Goal: Task Accomplishment & Management: Manage account settings

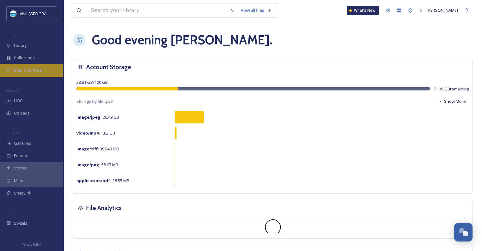
click at [26, 71] on span "Media Centres" at bounding box center [28, 70] width 28 height 6
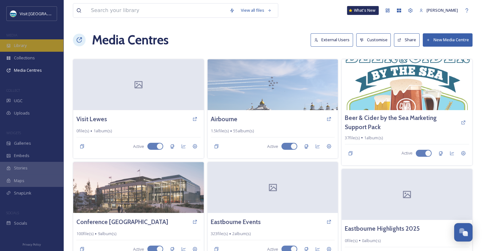
click at [25, 44] on span "Library" at bounding box center [20, 45] width 13 height 6
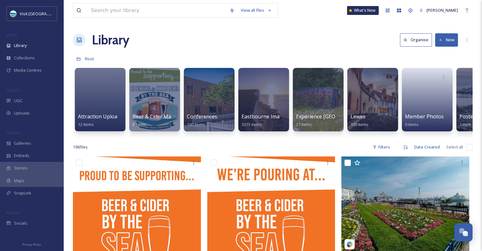
scroll to position [0, 37]
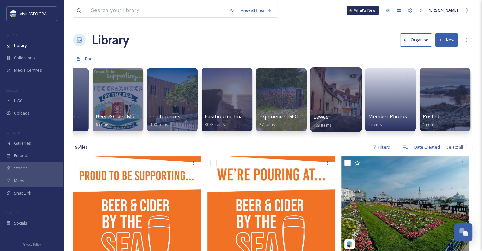
click at [320, 111] on div at bounding box center [336, 99] width 52 height 65
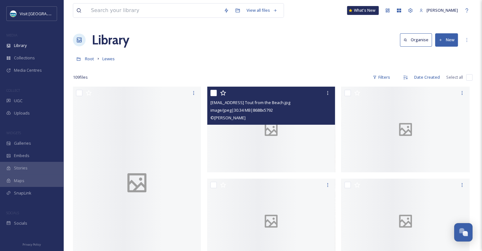
click at [320, 111] on div "image/jpeg | 30.34 MB | 8688 x 5792" at bounding box center [272, 110] width 123 height 8
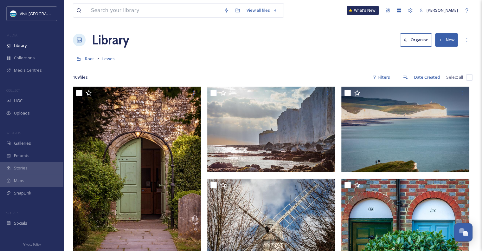
click at [451, 41] on button "New" at bounding box center [446, 39] width 23 height 13
click at [440, 80] on span "Folder" at bounding box center [439, 79] width 12 height 6
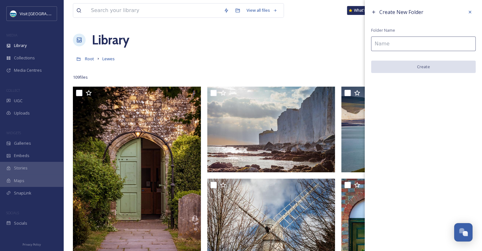
click at [400, 43] on input at bounding box center [423, 43] width 105 height 15
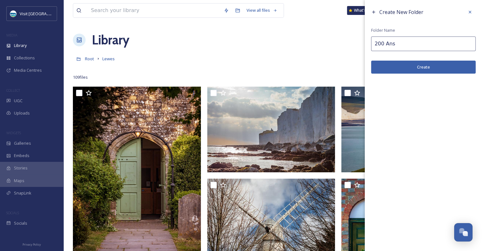
type input "200 Ans"
click at [422, 70] on button "Create" at bounding box center [423, 67] width 105 height 13
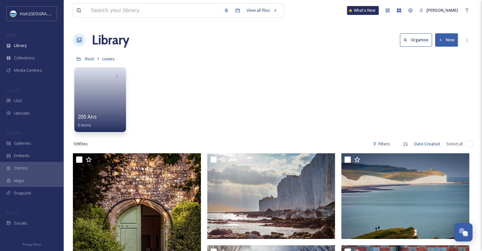
click at [110, 112] on link at bounding box center [100, 97] width 45 height 31
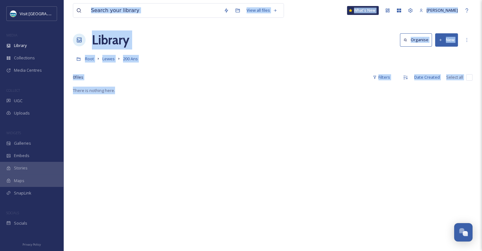
click at [440, 39] on icon at bounding box center [441, 40] width 4 height 4
click at [441, 55] on span "File Upload" at bounding box center [443, 55] width 21 height 6
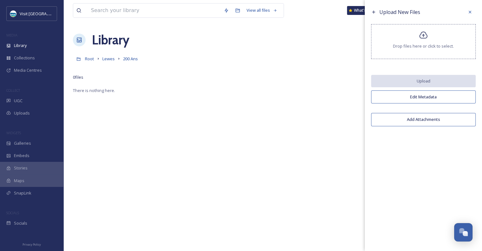
click at [434, 48] on span "Drop files here or click to select." at bounding box center [423, 46] width 61 height 6
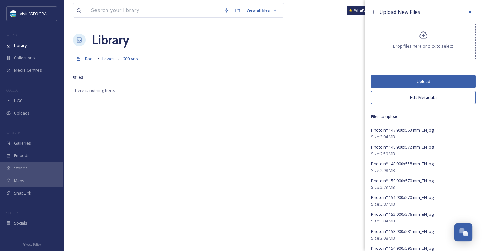
click at [420, 77] on button "Upload" at bounding box center [423, 81] width 105 height 13
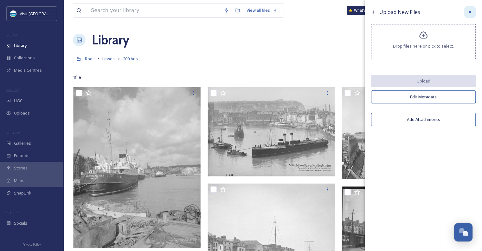
click at [468, 12] on icon at bounding box center [470, 12] width 5 height 5
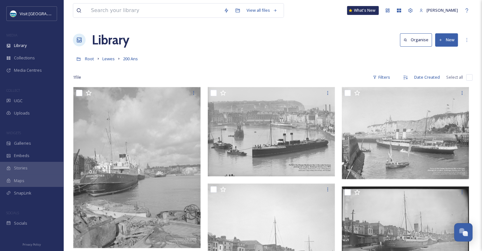
click at [470, 77] on input "checkbox" at bounding box center [469, 77] width 6 height 6
checkbox input "true"
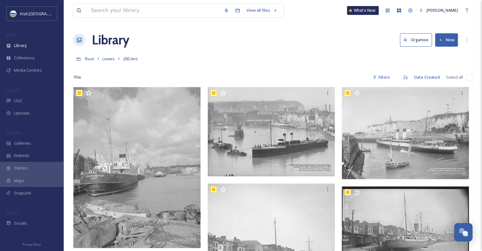
checkbox input "true"
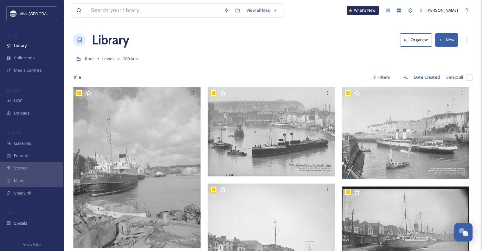
checkbox input "true"
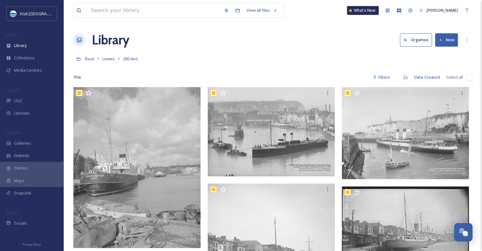
checkbox input "true"
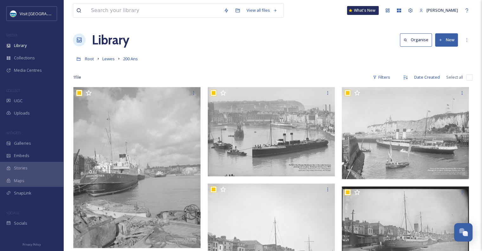
checkbox input "true"
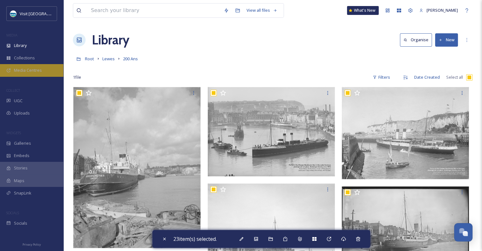
click at [35, 76] on div "Media Centres" at bounding box center [31, 70] width 63 height 12
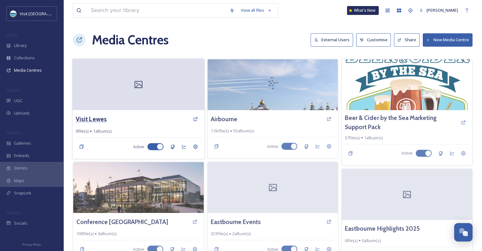
click at [95, 123] on h3 "Visit Lewes" at bounding box center [91, 118] width 31 height 9
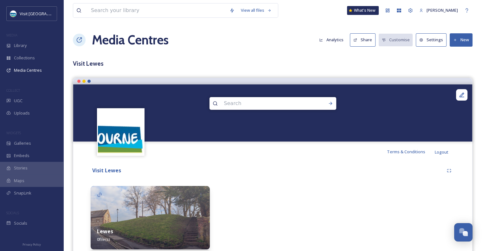
scroll to position [24, 0]
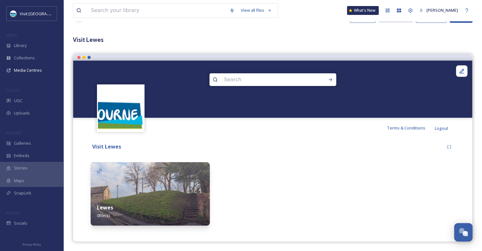
click at [168, 189] on img at bounding box center [150, 193] width 119 height 63
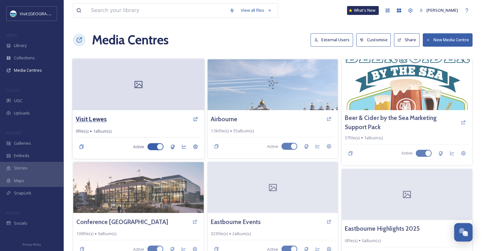
click at [98, 118] on h3 "Visit Lewes" at bounding box center [91, 118] width 31 height 9
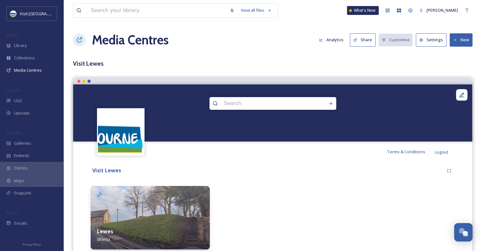
click at [460, 46] on button "New" at bounding box center [461, 39] width 23 height 13
click at [458, 68] on span "Add Album" at bounding box center [459, 67] width 21 height 6
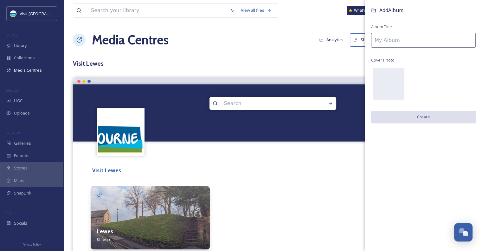
click at [447, 40] on input at bounding box center [423, 40] width 105 height 15
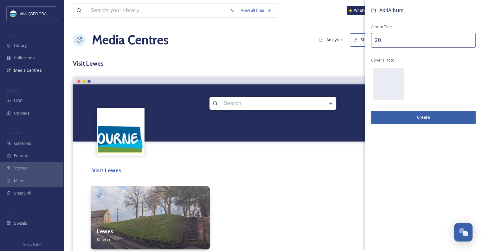
type input "2"
type input "Newhaven Dieppe 200 Years"
click at [430, 123] on button "Create" at bounding box center [423, 117] width 105 height 13
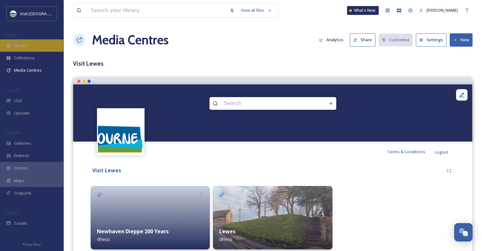
click at [36, 51] on div "Library" at bounding box center [31, 45] width 63 height 12
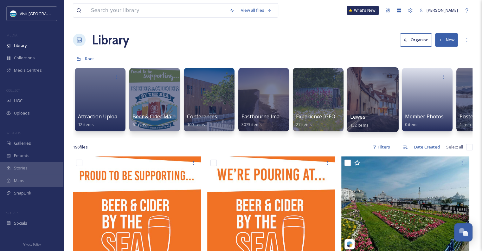
click at [368, 115] on div "Lewes 132 items" at bounding box center [372, 121] width 45 height 16
click at [358, 118] on span "Lewes" at bounding box center [357, 116] width 15 height 7
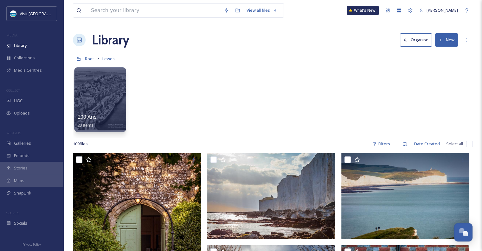
click at [101, 115] on div "200 Ans 23 items" at bounding box center [100, 121] width 45 height 16
click at [87, 116] on span "200 Ans" at bounding box center [87, 116] width 19 height 7
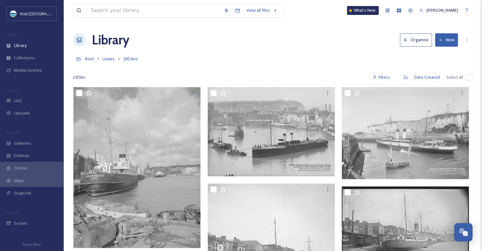
click at [469, 77] on input "checkbox" at bounding box center [469, 77] width 6 height 6
checkbox input "true"
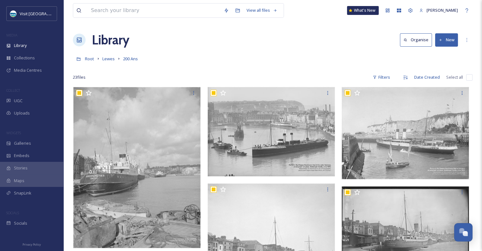
checkbox input "true"
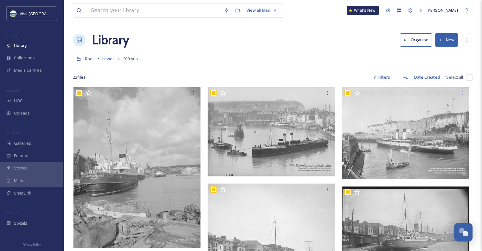
checkbox input "true"
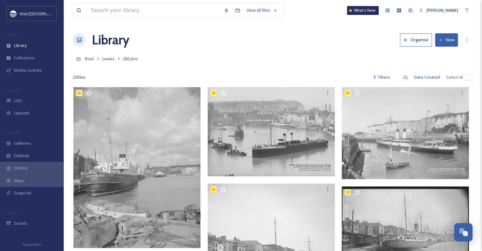
checkbox input "true"
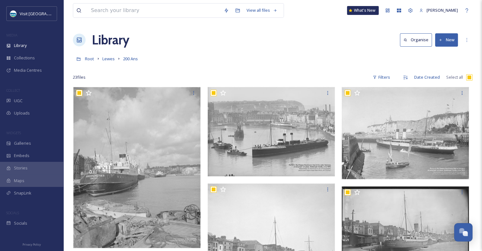
checkbox input "true"
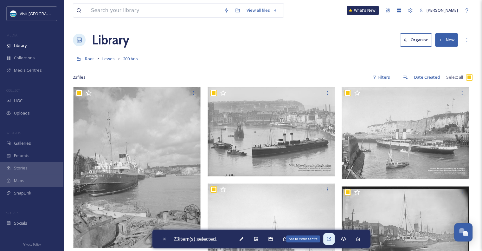
click at [332, 239] on icon at bounding box center [329, 238] width 5 height 5
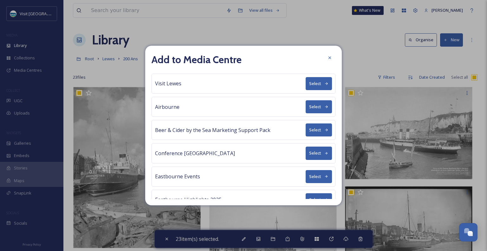
click at [173, 84] on span "Visit Lewes" at bounding box center [168, 84] width 26 height 8
click at [324, 82] on icon at bounding box center [326, 83] width 4 height 4
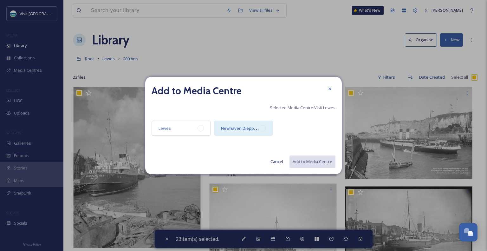
click at [264, 128] on div at bounding box center [263, 128] width 6 height 6
click at [309, 159] on button "Add to Media Centre" at bounding box center [312, 161] width 47 height 13
checkbox input "false"
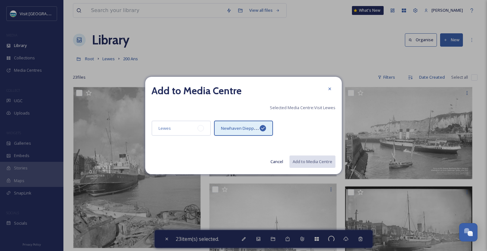
checkbox input "false"
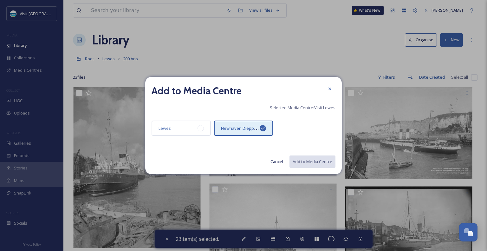
checkbox input "false"
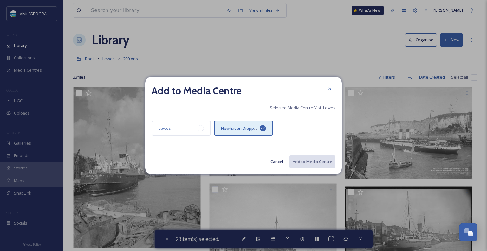
checkbox input "false"
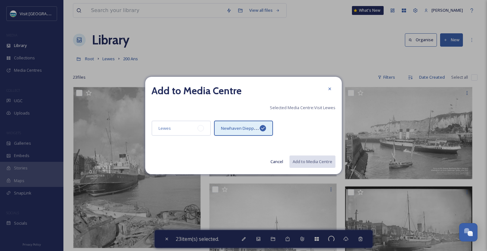
checkbox input "false"
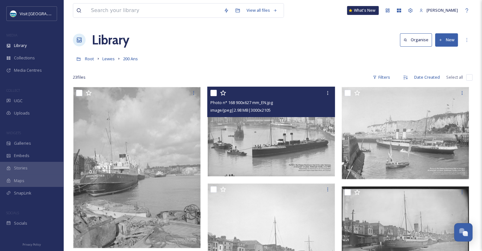
click at [309, 159] on img at bounding box center [271, 132] width 128 height 90
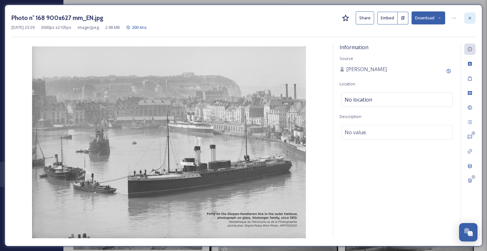
click at [473, 17] on div at bounding box center [469, 17] width 11 height 11
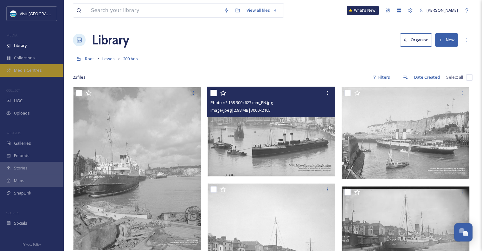
click at [23, 74] on div "Media Centres" at bounding box center [31, 70] width 63 height 12
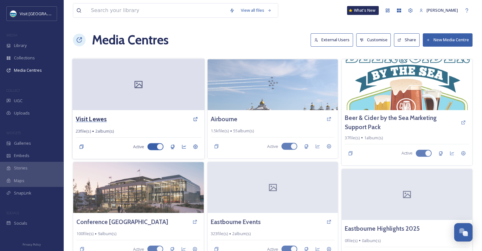
click at [93, 116] on h3 "Visit Lewes" at bounding box center [91, 118] width 31 height 9
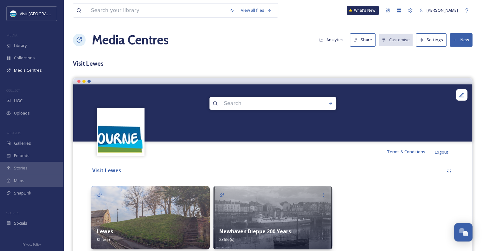
click at [241, 225] on div "Newhaven Dieppe 200 Years 23 file(s)" at bounding box center [272, 235] width 119 height 28
click at [323, 192] on icon at bounding box center [323, 194] width 5 height 5
click at [315, 219] on div "Share" at bounding box center [313, 221] width 31 height 12
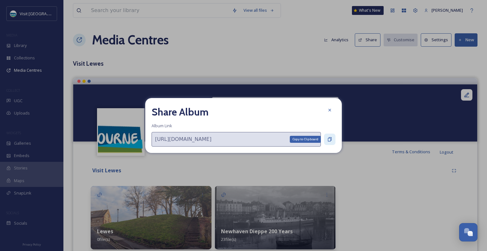
click at [330, 140] on icon at bounding box center [329, 139] width 5 height 5
click at [329, 110] on icon at bounding box center [329, 109] width 5 height 5
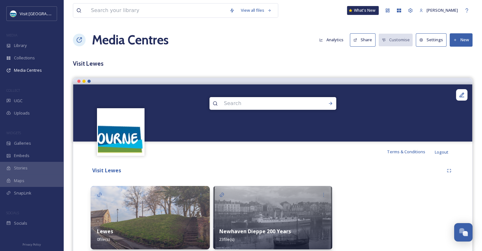
scroll to position [24, 0]
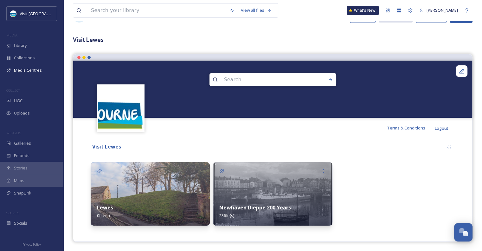
click at [274, 216] on div "Newhaven Dieppe 200 Years 23 file(s)" at bounding box center [272, 211] width 119 height 28
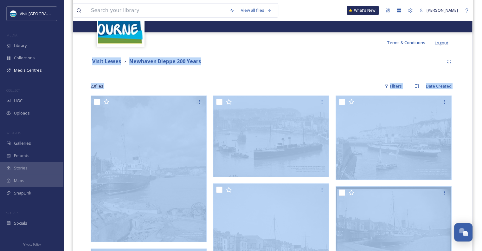
scroll to position [174, 0]
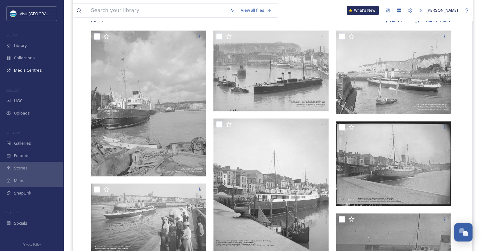
scroll to position [0, 0]
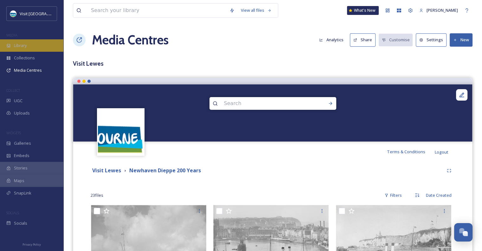
click at [25, 44] on span "Library" at bounding box center [20, 45] width 13 height 6
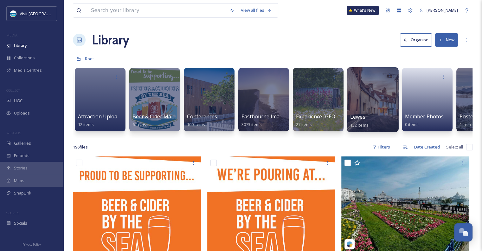
click at [366, 108] on div at bounding box center [373, 99] width 52 height 65
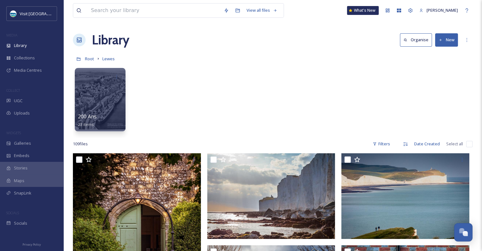
click at [453, 37] on button "New" at bounding box center [446, 39] width 23 height 13
click at [440, 79] on span "Folder" at bounding box center [439, 79] width 12 height 6
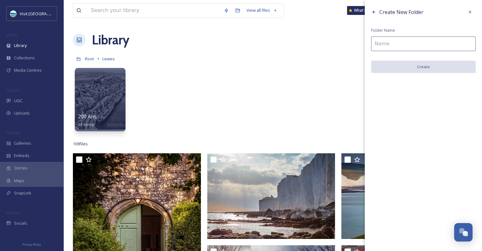
click at [415, 44] on input at bounding box center [423, 43] width 105 height 15
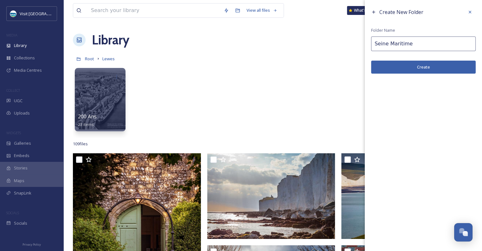
type input "Seine Maritime"
click at [417, 66] on button "Create" at bounding box center [423, 67] width 105 height 13
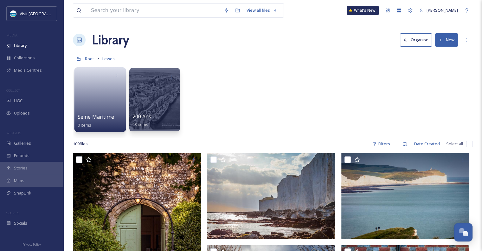
click at [104, 107] on link at bounding box center [100, 97] width 45 height 31
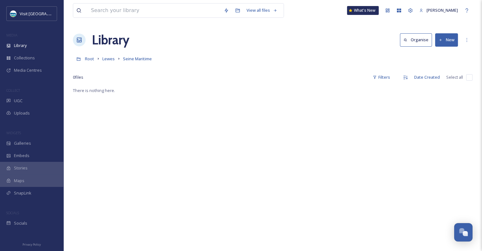
click at [449, 38] on button "New" at bounding box center [446, 39] width 23 height 13
click at [444, 51] on div "File Upload" at bounding box center [440, 55] width 36 height 12
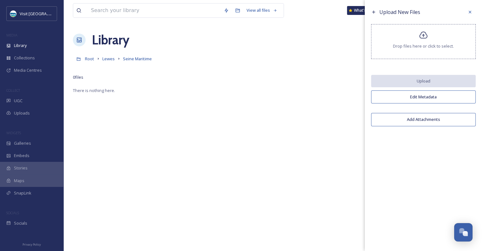
click at [436, 48] on span "Drop files here or click to select." at bounding box center [423, 46] width 61 height 6
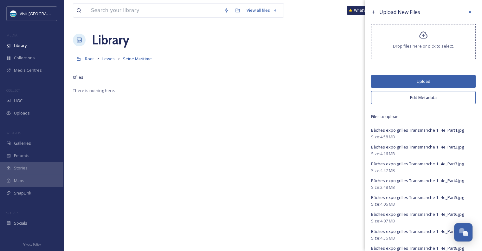
click at [426, 80] on button "Upload" at bounding box center [423, 81] width 105 height 13
